Goal: Find specific page/section: Find specific page/section

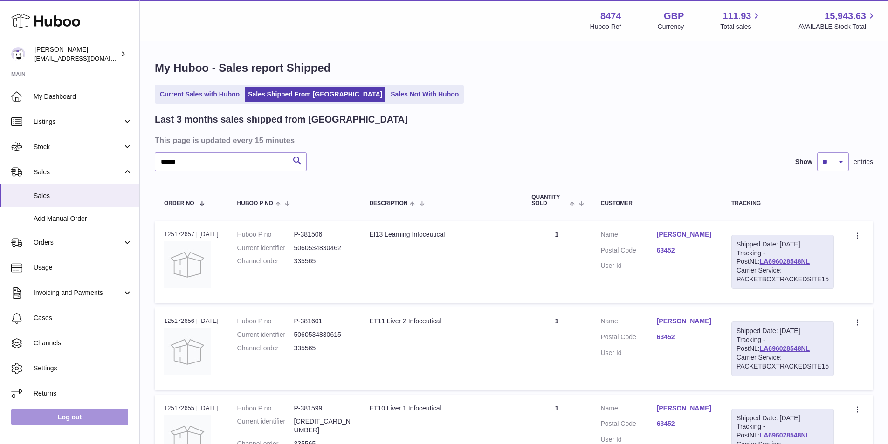
click at [73, 412] on link "Log out" at bounding box center [69, 417] width 117 height 17
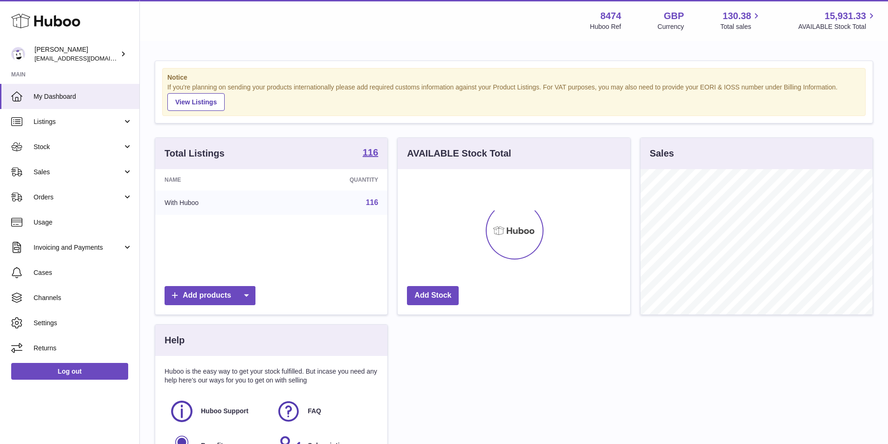
scroll to position [146, 233]
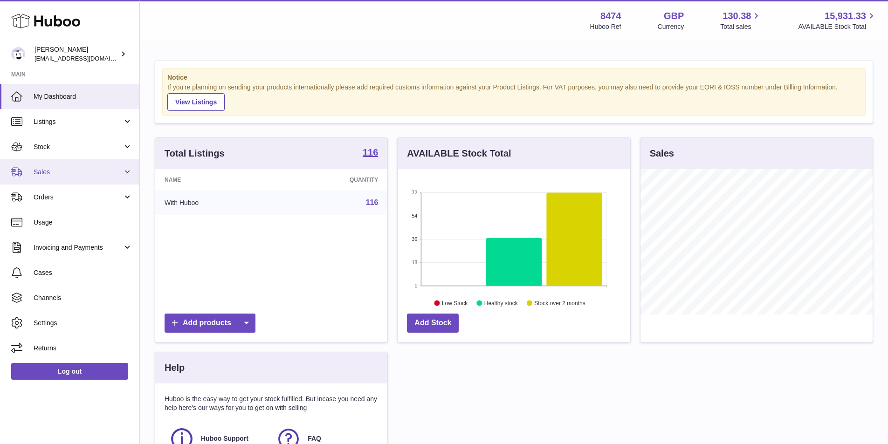
click at [73, 174] on span "Sales" at bounding box center [78, 172] width 89 height 9
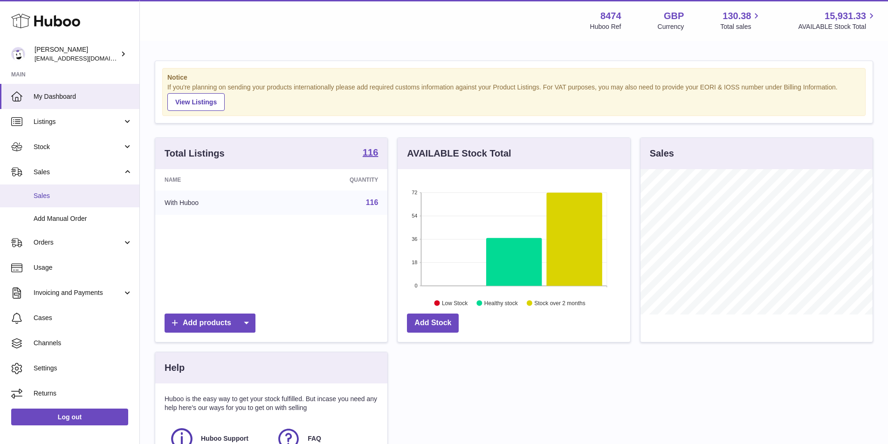
click at [72, 189] on link "Sales" at bounding box center [69, 196] width 139 height 23
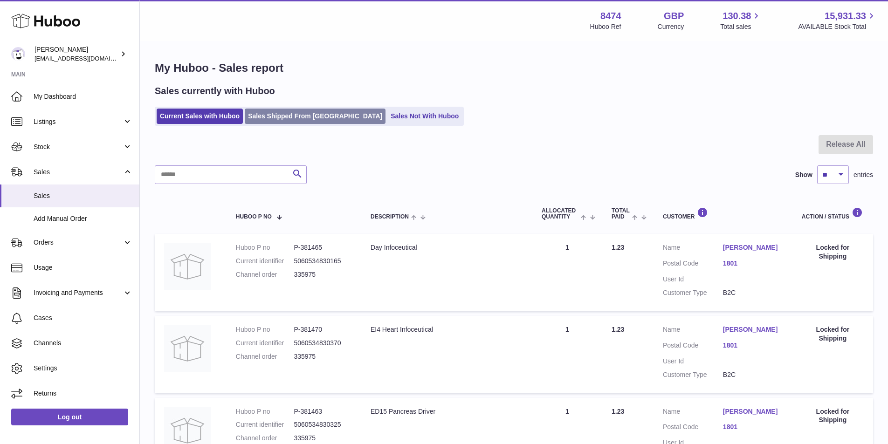
click at [313, 115] on link "Sales Shipped From [GEOGRAPHIC_DATA]" at bounding box center [315, 116] width 141 height 15
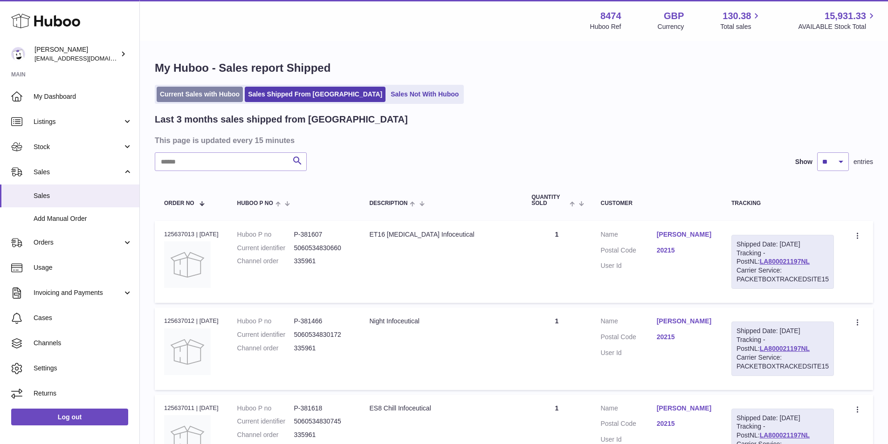
click at [170, 95] on link "Current Sales with Huboo" at bounding box center [200, 94] width 86 height 15
